Goal: Transaction & Acquisition: Purchase product/service

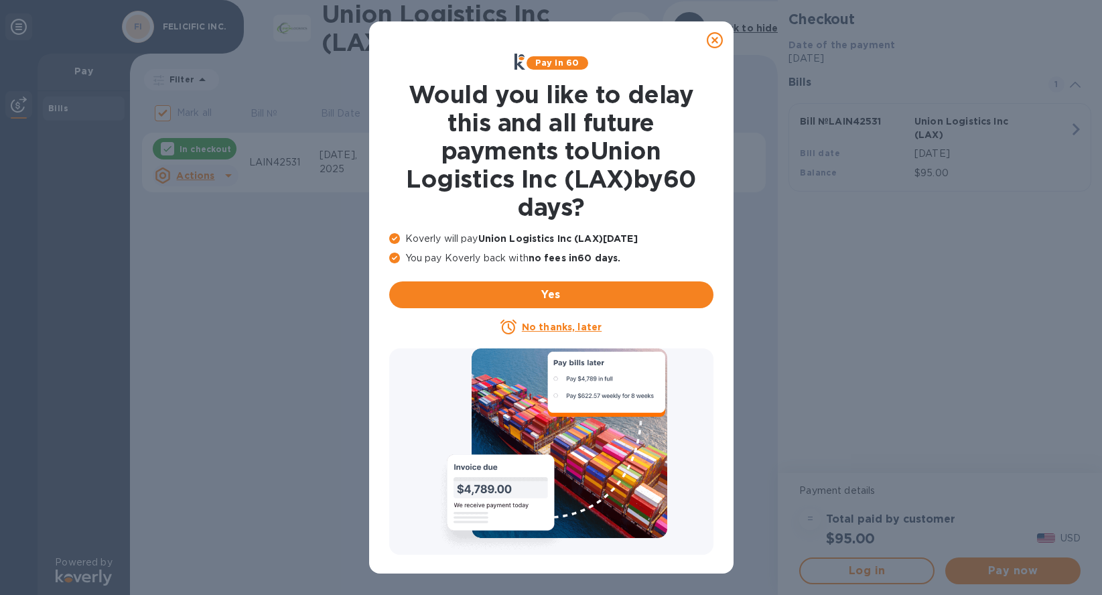
click at [588, 326] on u "No thanks, later" at bounding box center [562, 327] width 80 height 11
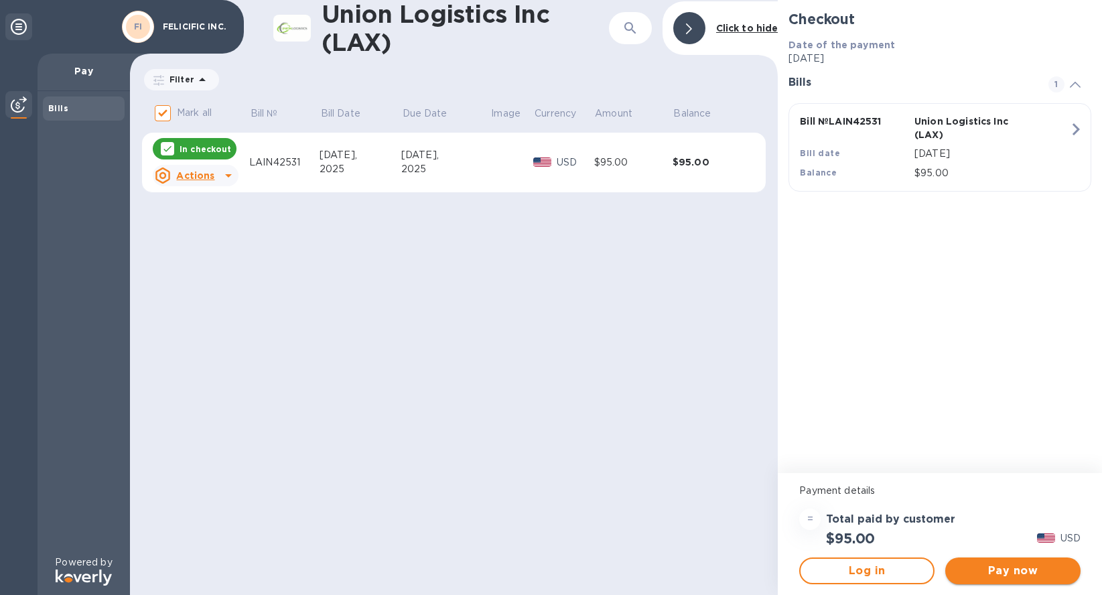
click at [1021, 574] on span "Pay now" at bounding box center [1013, 571] width 114 height 16
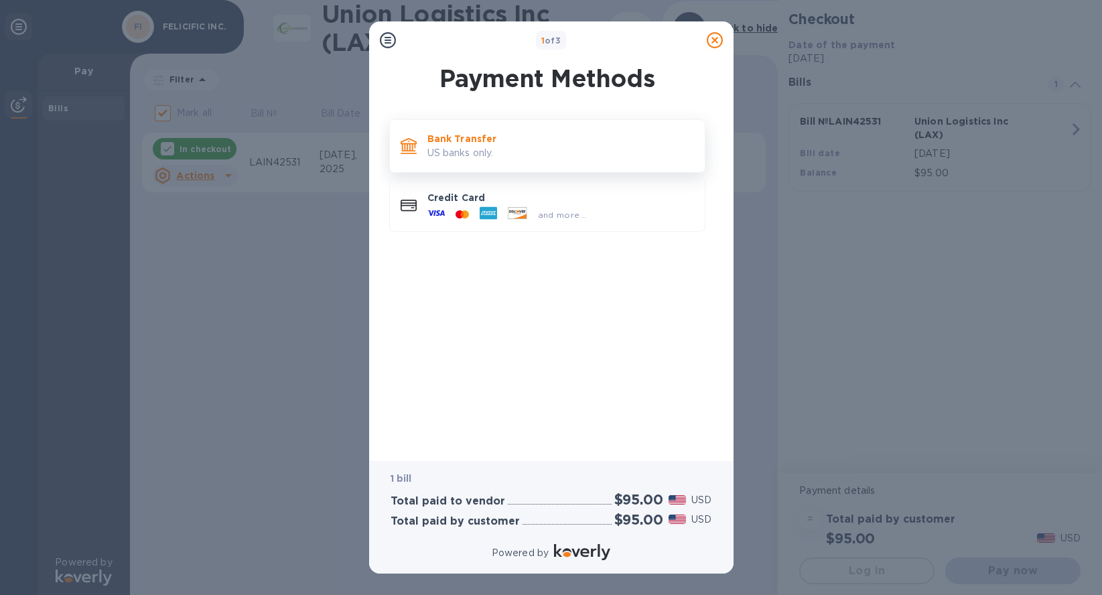
click at [662, 162] on div "Bank Transfer US banks only." at bounding box center [560, 146] width 277 height 38
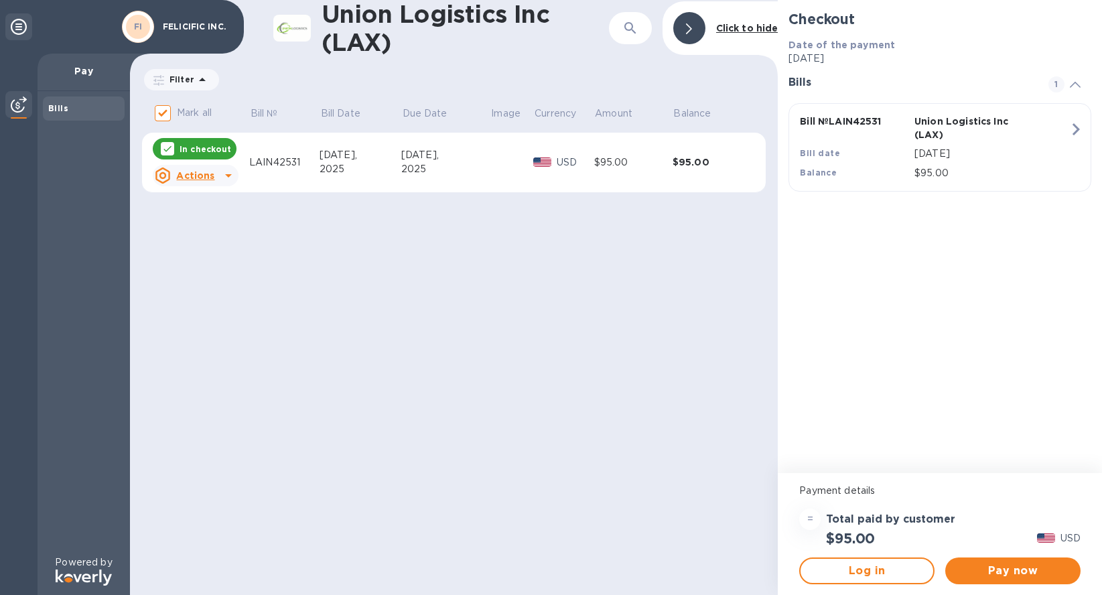
click at [597, 168] on div "$95.00" at bounding box center [633, 162] width 78 height 14
click at [224, 172] on icon at bounding box center [228, 176] width 16 height 16
click at [348, 238] on div at bounding box center [551, 297] width 1102 height 595
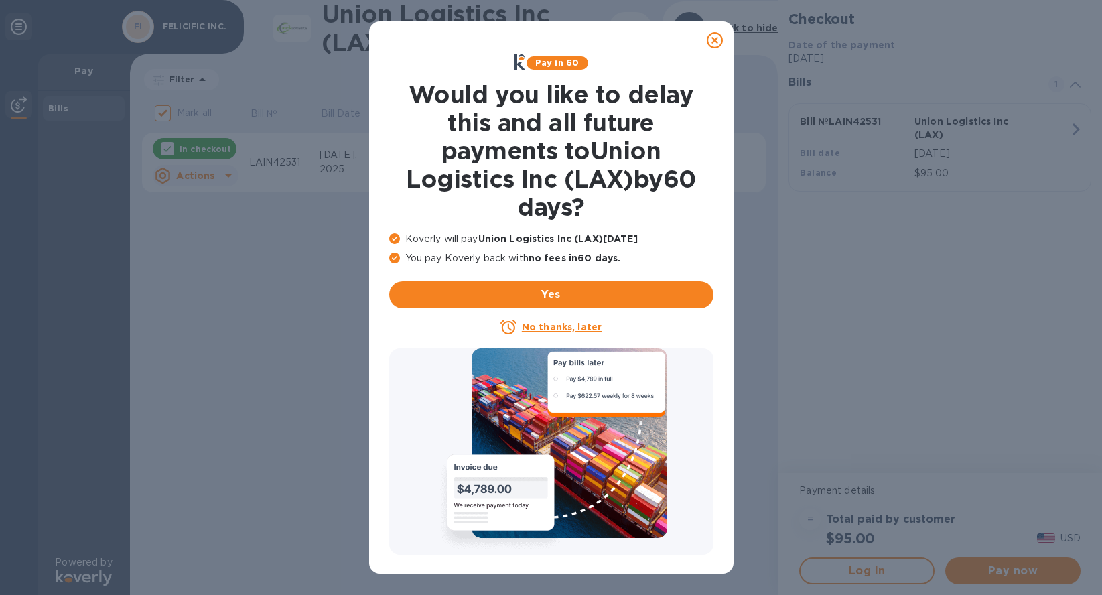
click at [562, 325] on u "No thanks, later" at bounding box center [562, 327] width 80 height 11
